Goal: Information Seeking & Learning: Learn about a topic

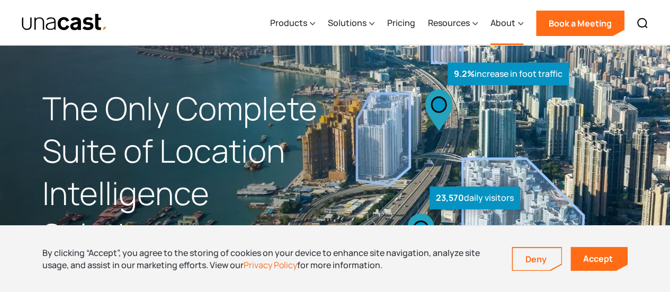
click at [518, 24] on icon at bounding box center [520, 23] width 5 height 11
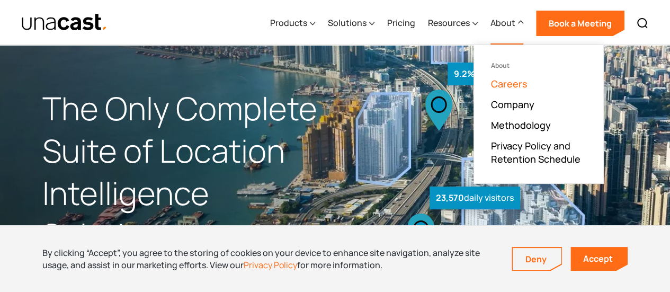
click at [517, 84] on link "Careers" at bounding box center [509, 83] width 37 height 13
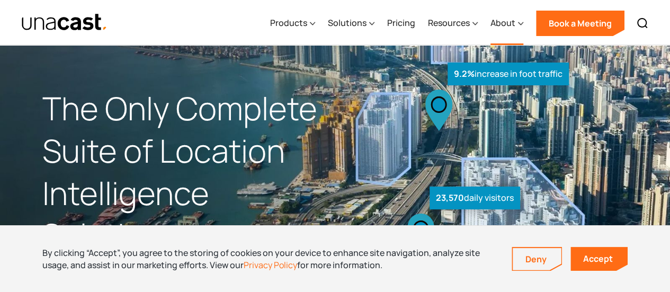
click at [499, 22] on div "About" at bounding box center [502, 22] width 25 height 13
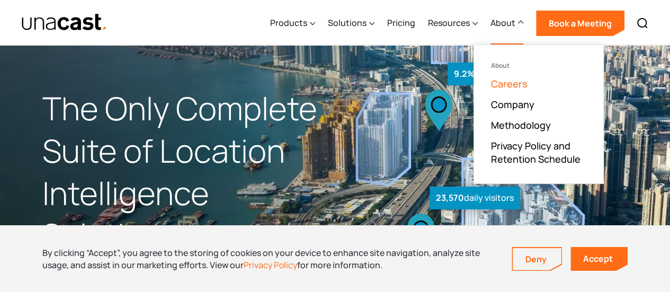
click at [500, 86] on link "Careers" at bounding box center [509, 83] width 37 height 13
